Goal: Task Accomplishment & Management: Manage account settings

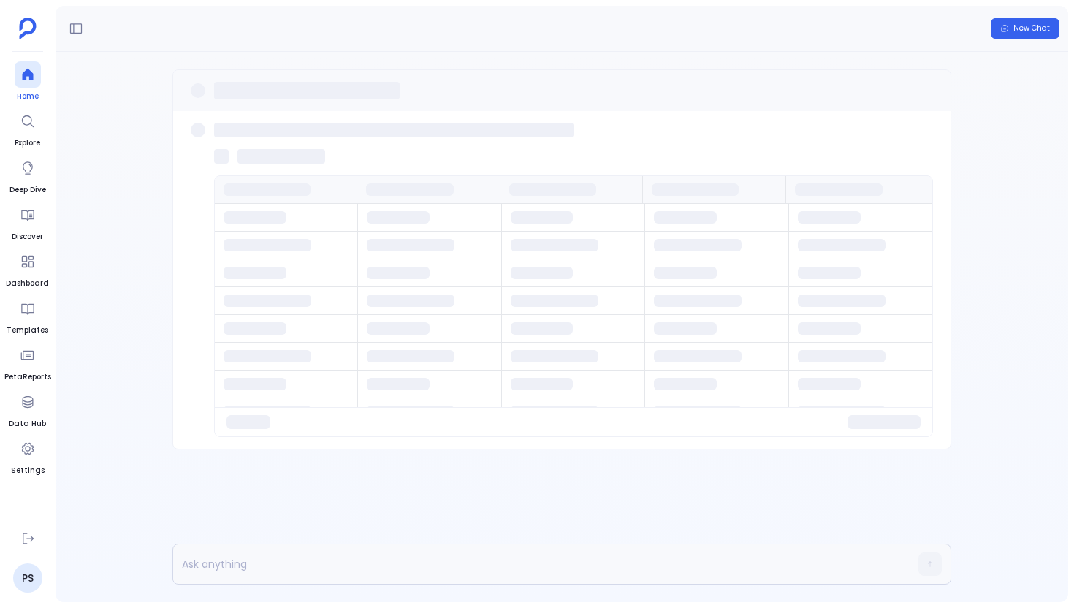
click at [18, 72] on div at bounding box center [28, 74] width 26 height 26
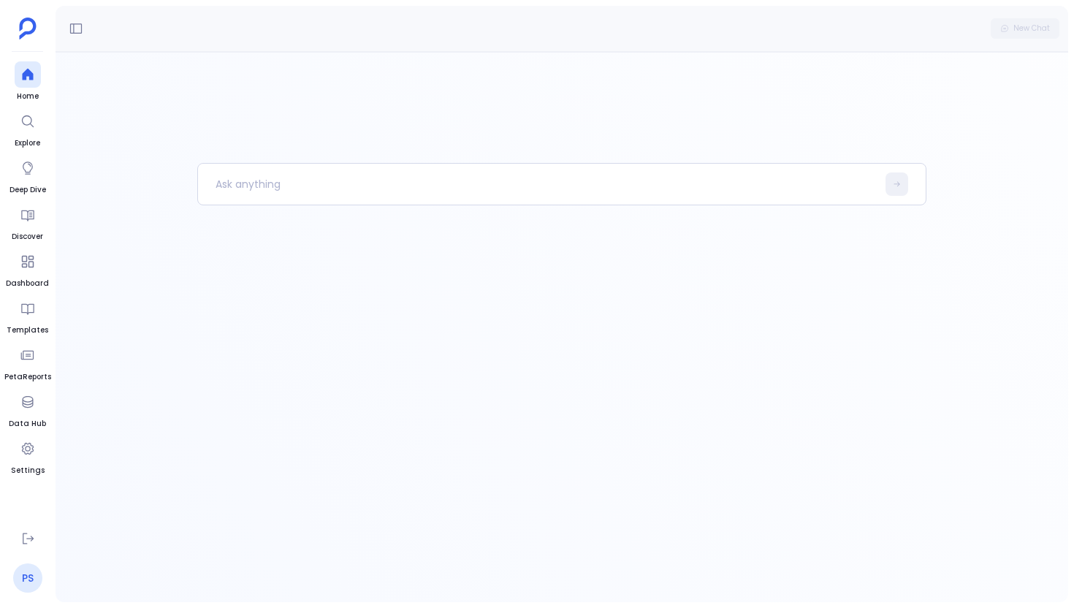
click at [24, 571] on link "PS" at bounding box center [27, 578] width 29 height 29
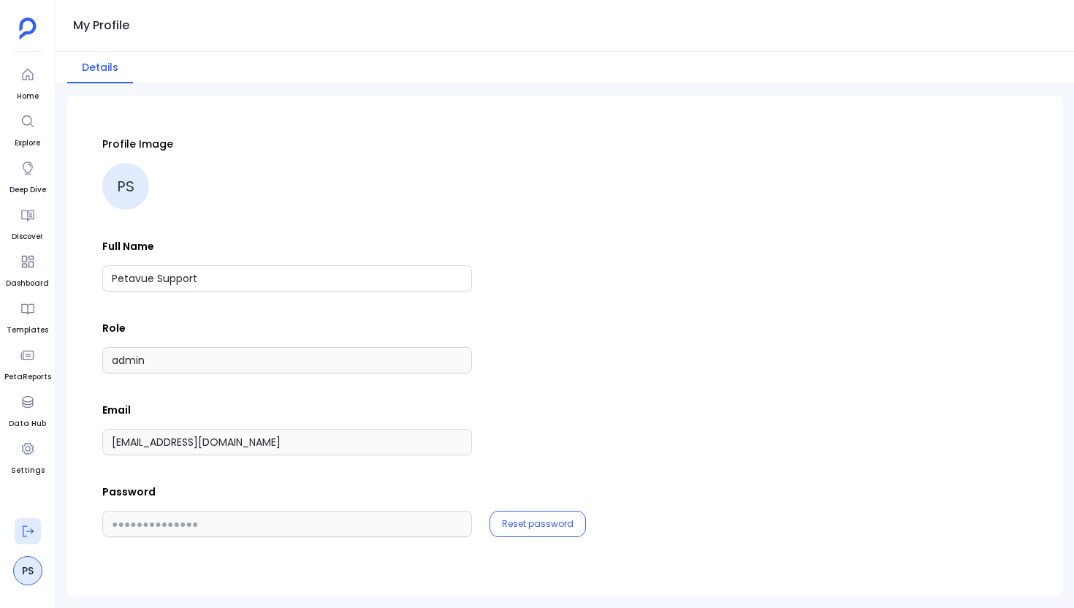
click at [26, 541] on button at bounding box center [28, 531] width 26 height 26
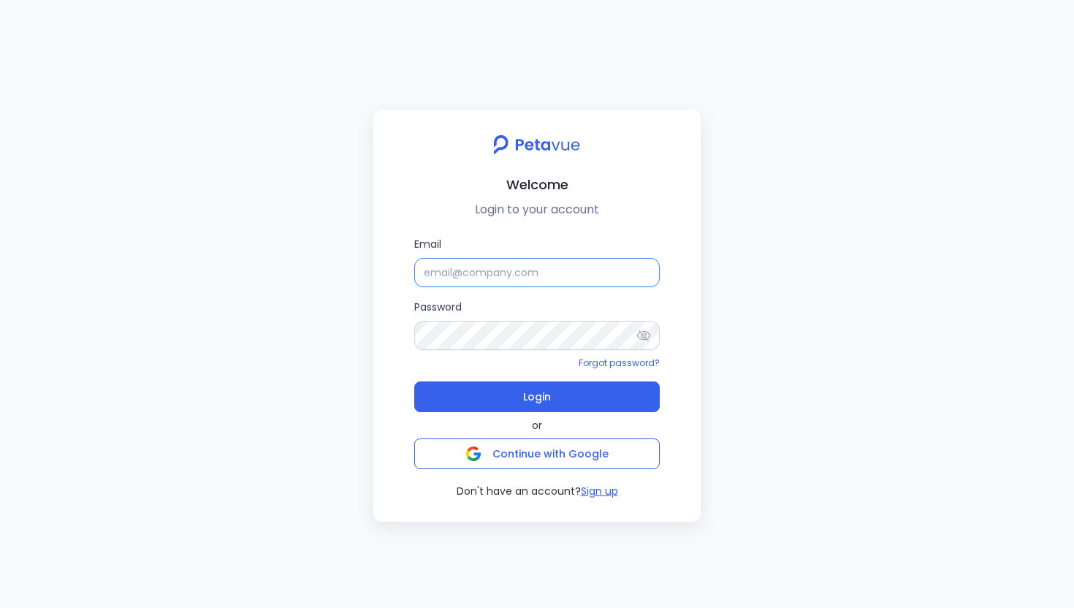
click at [463, 266] on input "Email" at bounding box center [537, 272] width 246 height 29
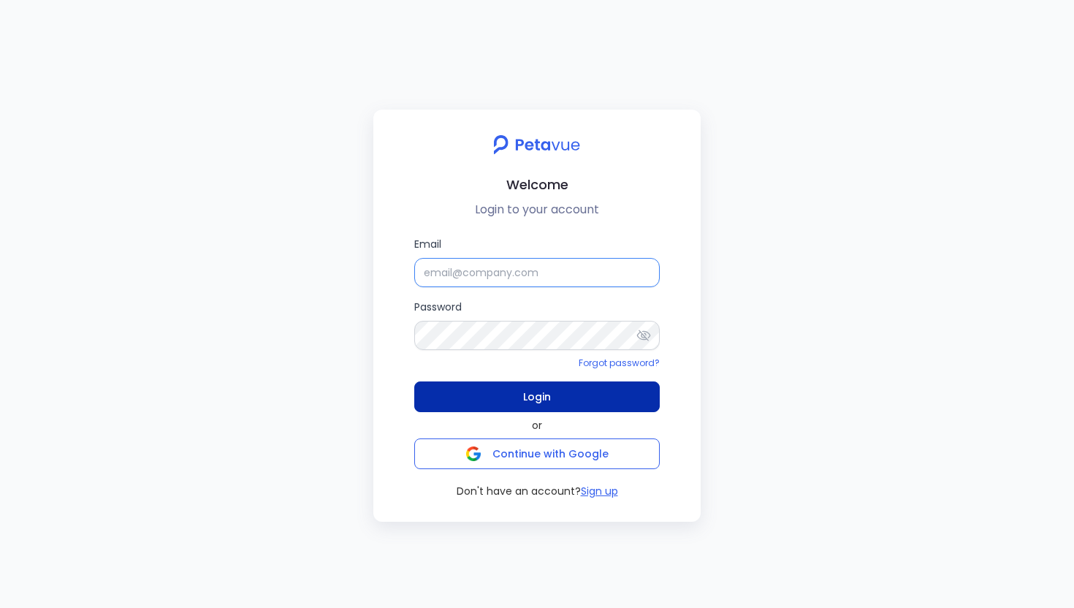
type input "[EMAIL_ADDRESS][DOMAIN_NAME]"
click at [537, 391] on span "Login" at bounding box center [537, 397] width 28 height 20
